Goal: Find contact information: Find contact information

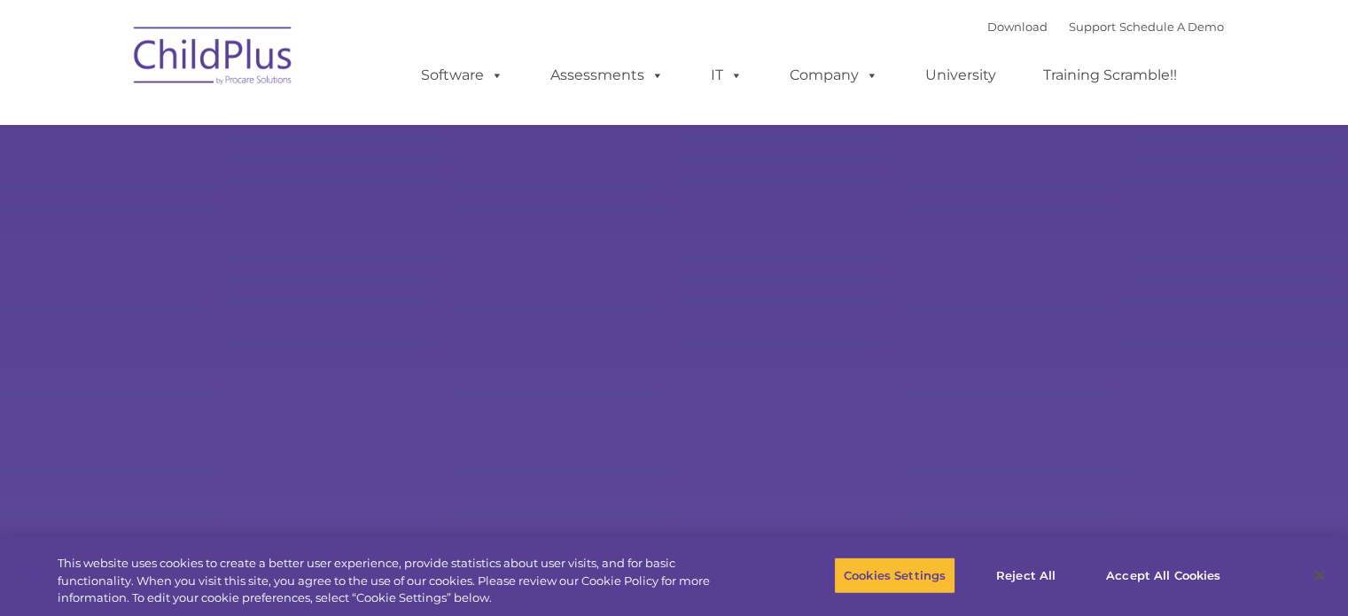
select select "MEDIUM"
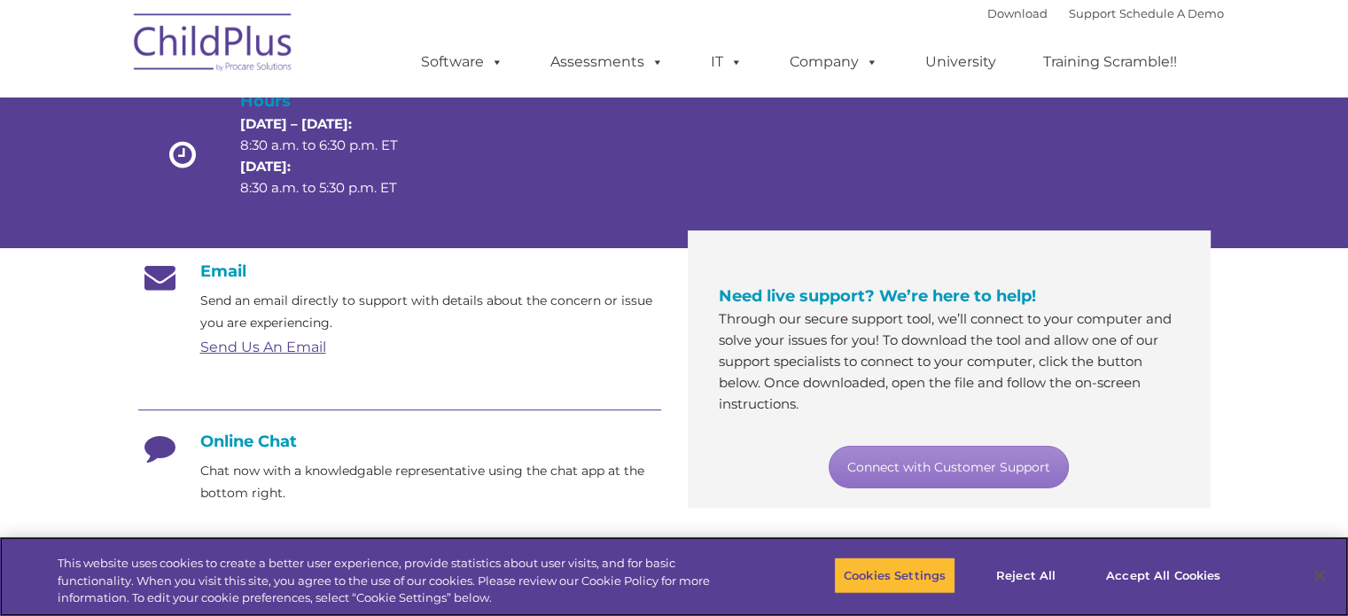
scroll to position [179, 0]
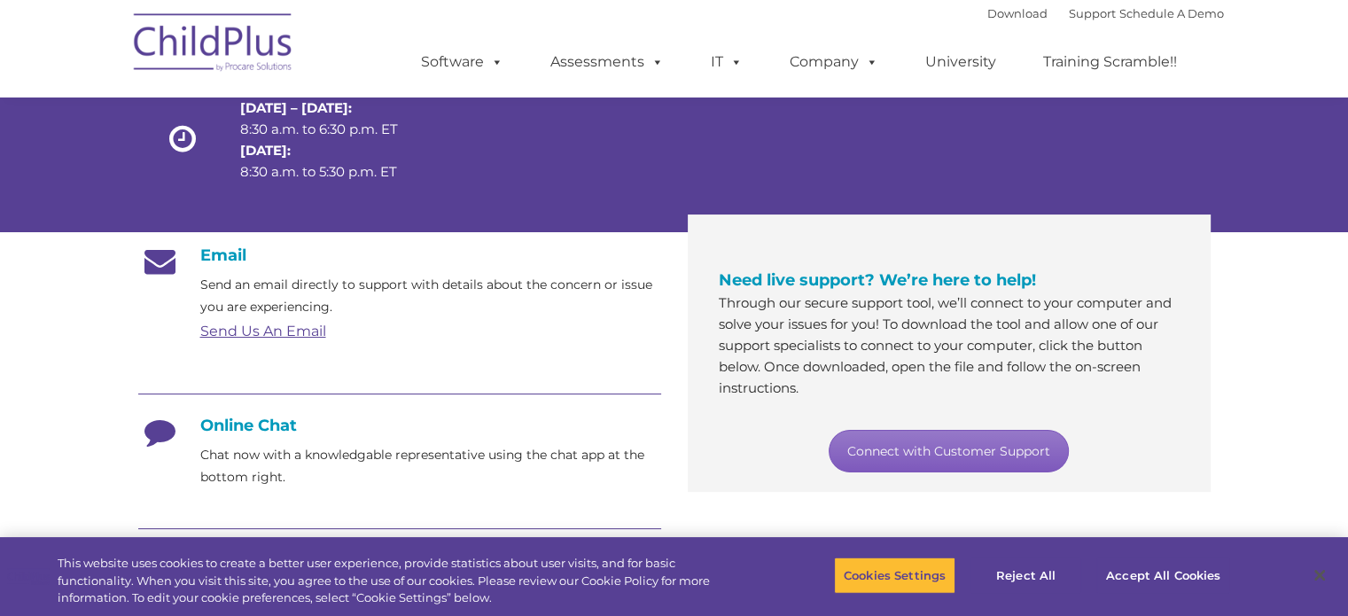
click at [999, 463] on link "Connect with Customer Support" at bounding box center [949, 451] width 240 height 43
click at [1283, 427] on section "Customer Support Need help with ChildPlus? We offer many convenient ways to con…" at bounding box center [674, 504] width 1348 height 1367
click at [152, 434] on icon at bounding box center [160, 438] width 44 height 44
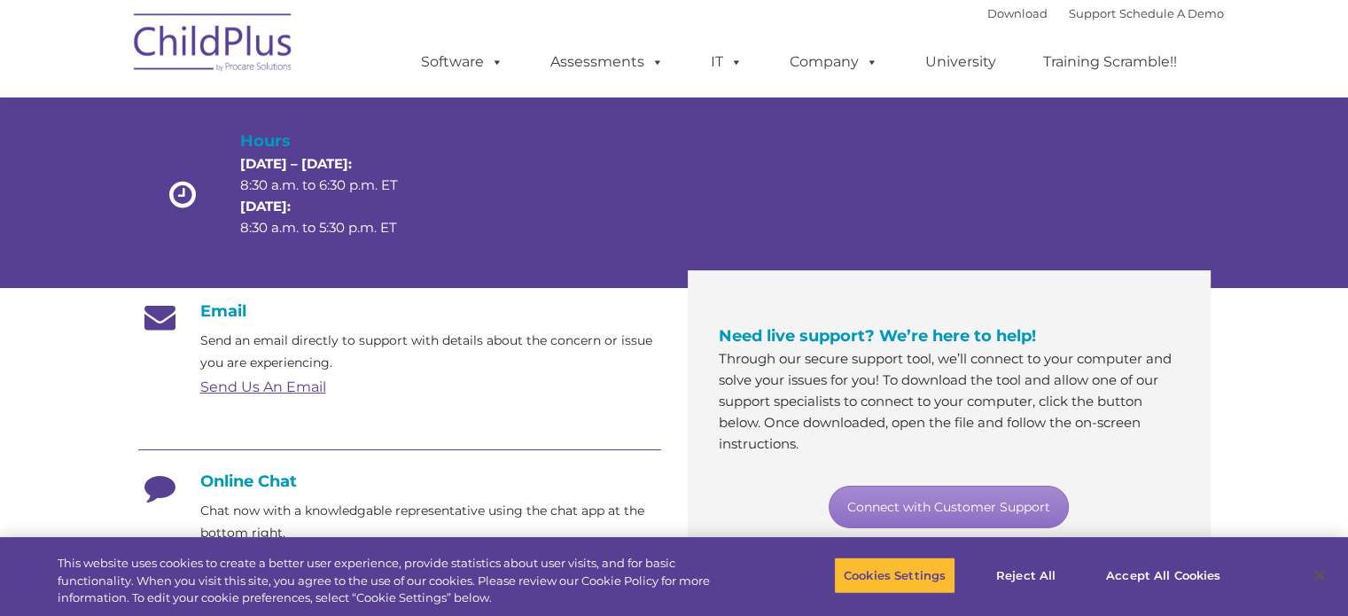
scroll to position [0, 0]
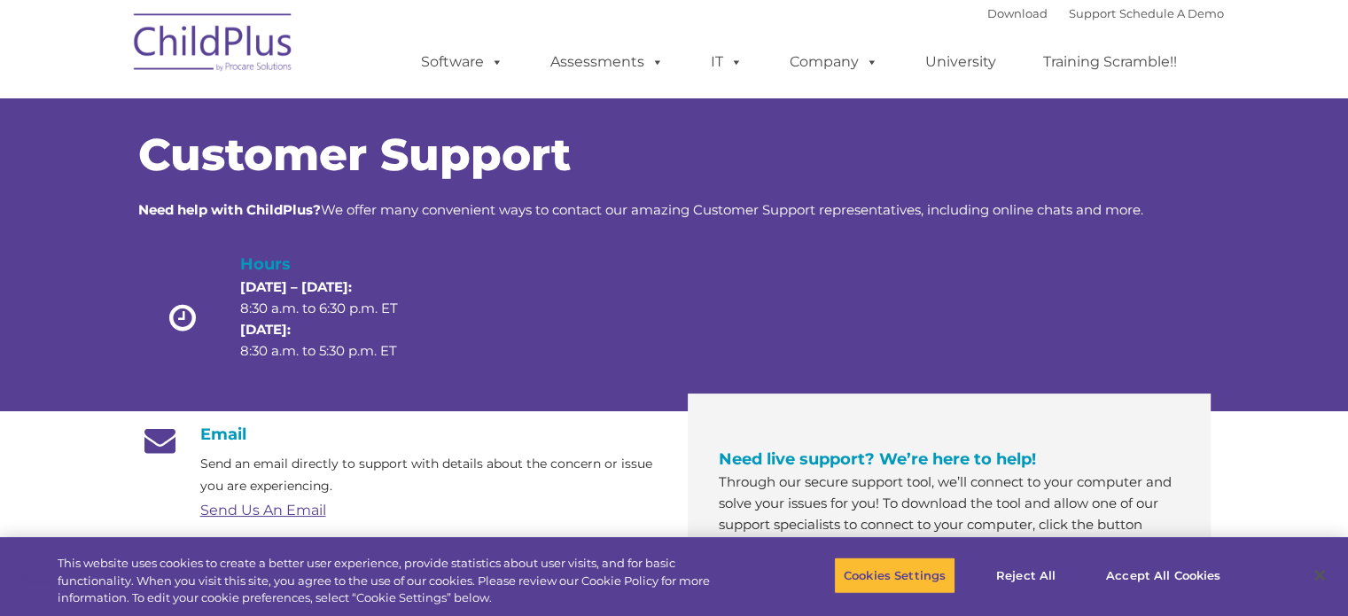
click at [772, 308] on div at bounding box center [763, 322] width 214 height 141
click at [1049, 577] on button "Reject All" at bounding box center [1026, 575] width 111 height 37
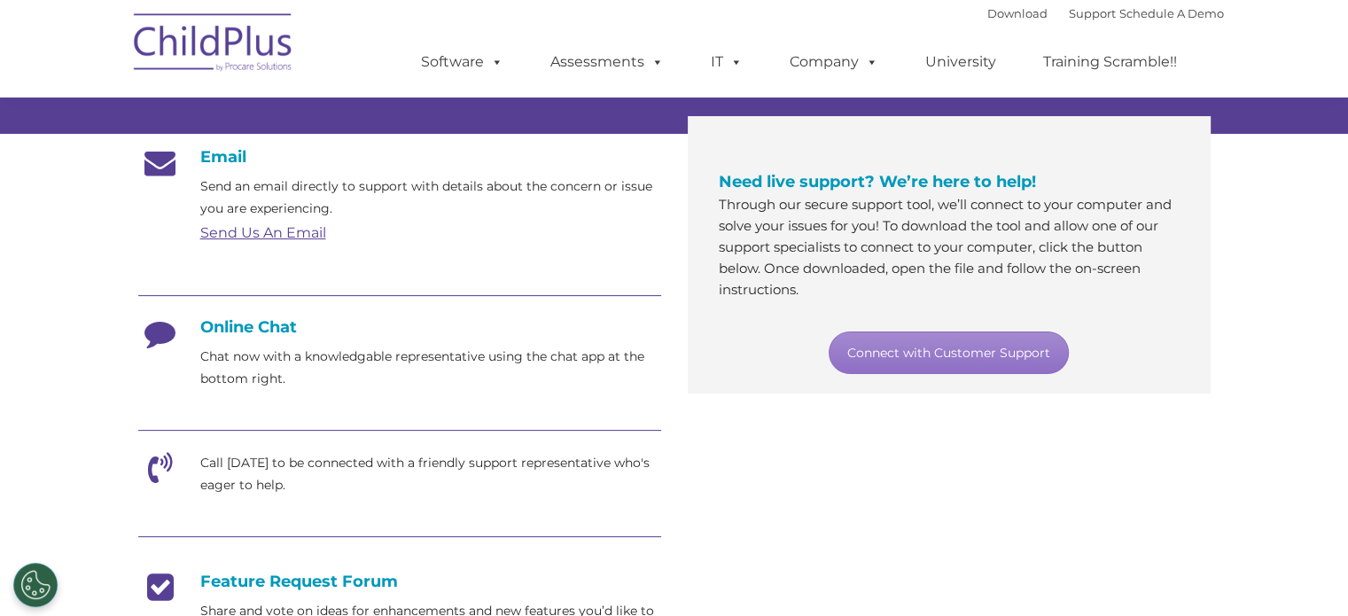
scroll to position [289, 0]
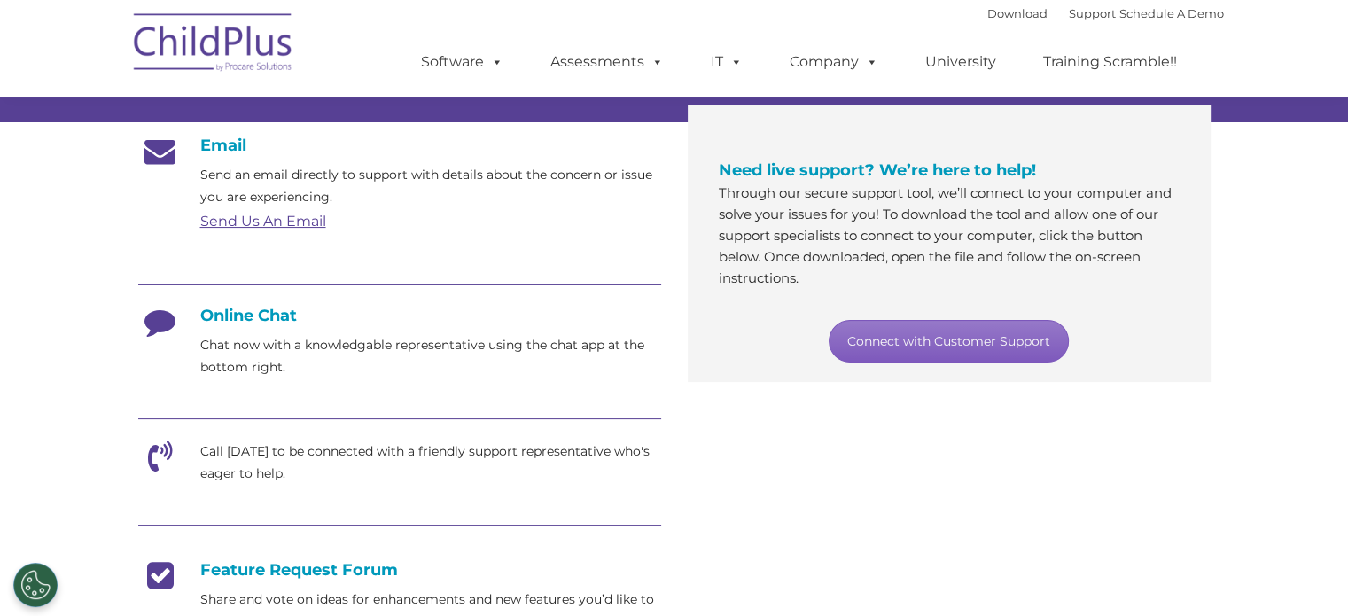
click at [904, 341] on link "Connect with Customer Support" at bounding box center [949, 341] width 240 height 43
click at [290, 222] on link "Send Us An Email" at bounding box center [263, 221] width 126 height 17
